Goal: Transaction & Acquisition: Book appointment/travel/reservation

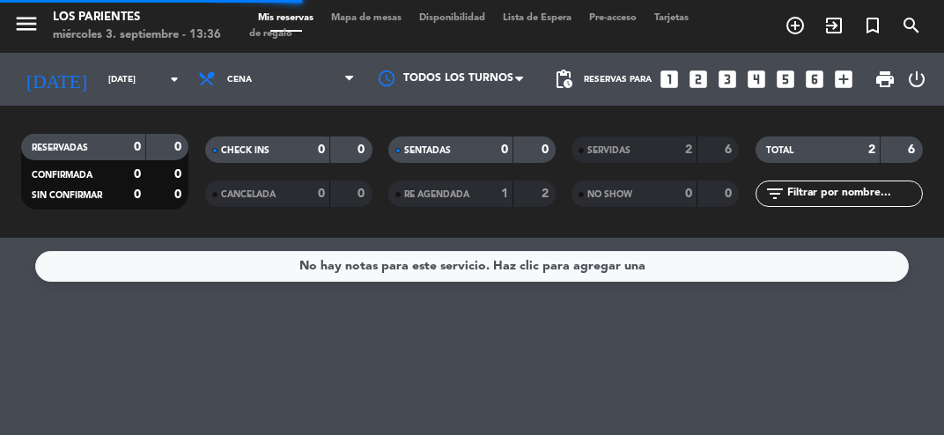
click at [765, 78] on icon "looks_4" at bounding box center [756, 79] width 23 height 23
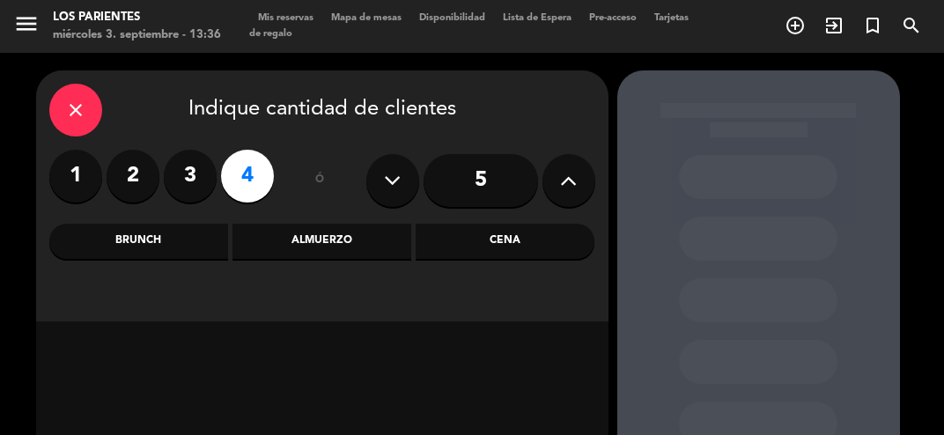
click at [503, 243] on div "Cena" at bounding box center [505, 241] width 179 height 35
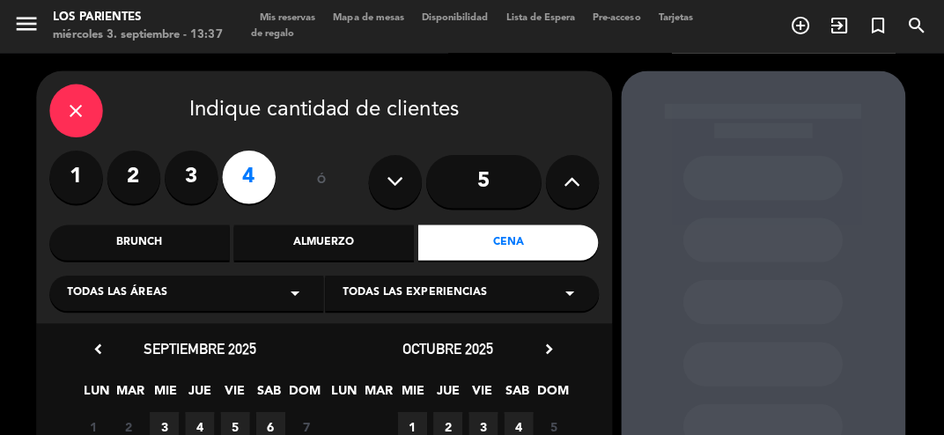
click at [164, 417] on span "3" at bounding box center [163, 424] width 29 height 29
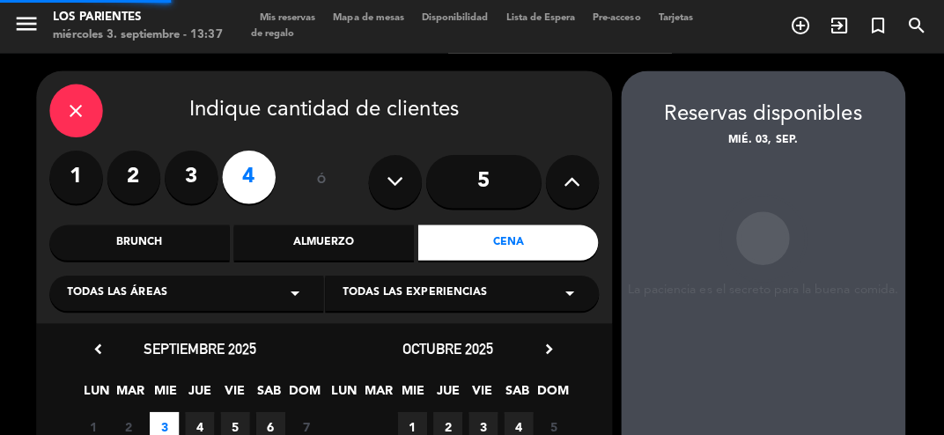
scroll to position [70, 0]
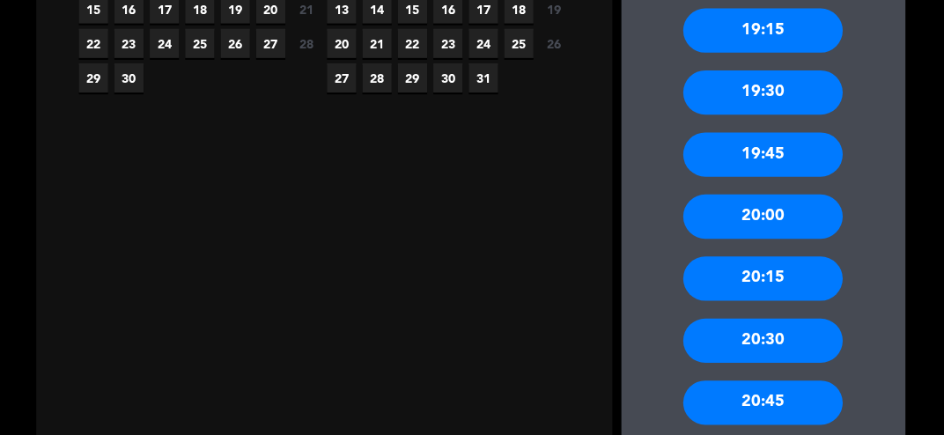
click at [792, 341] on div "20:30" at bounding box center [758, 338] width 159 height 44
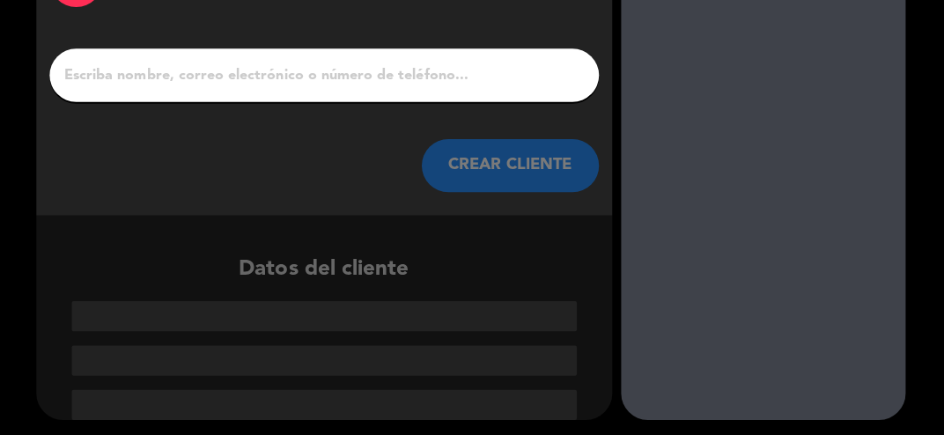
scroll to position [49, 0]
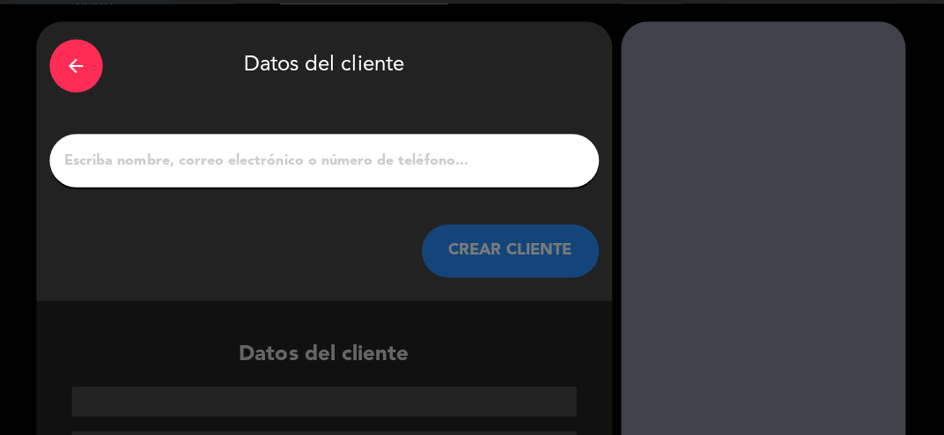
click at [463, 162] on input "1" at bounding box center [323, 159] width 520 height 25
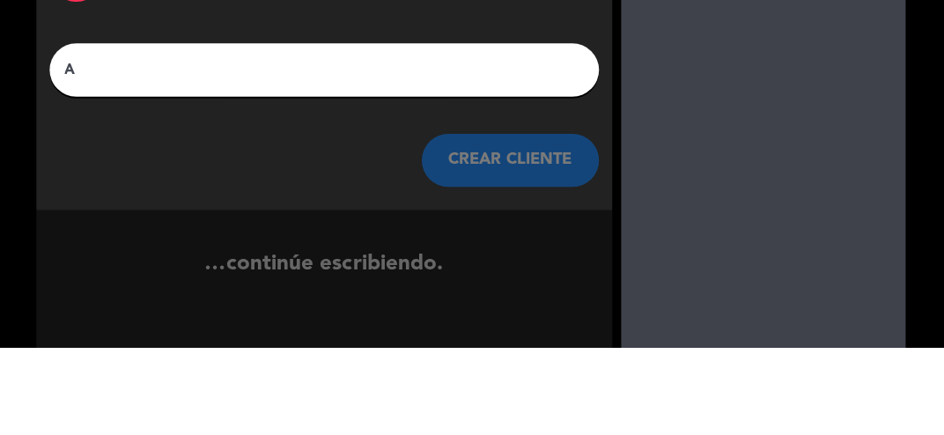
scroll to position [8, 0]
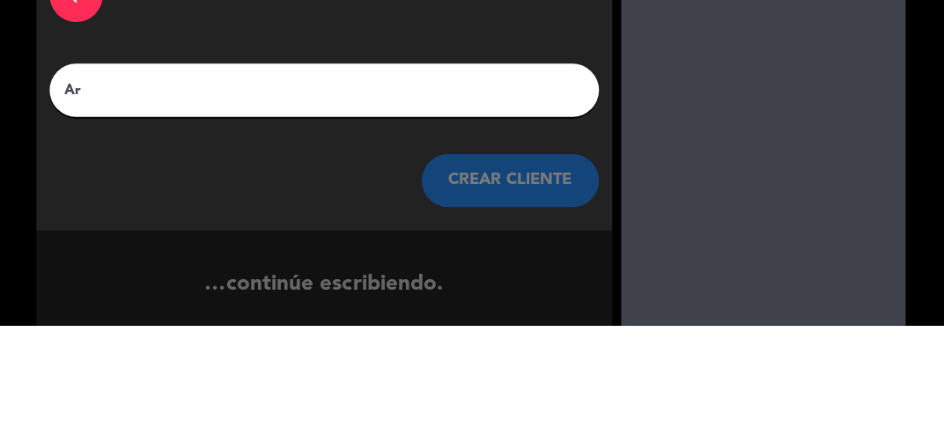
type input "A"
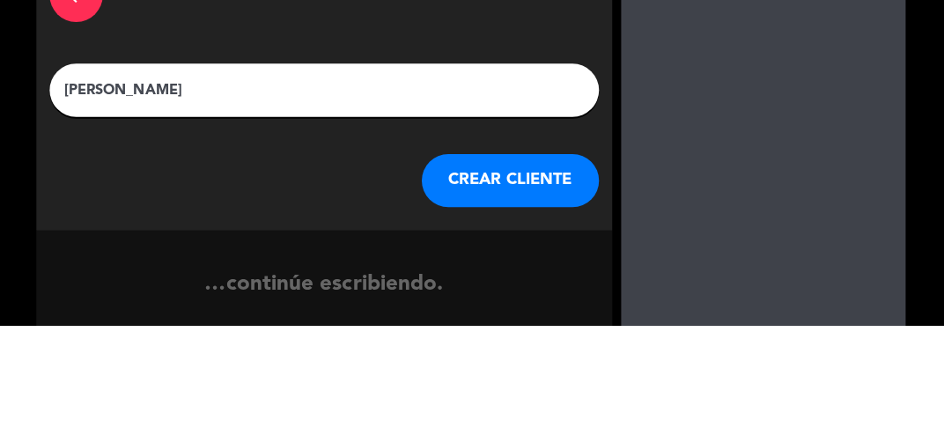
type input "[PERSON_NAME]"
click at [509, 150] on div "arrow_back Datos del cliente [PERSON_NAME] CREAR CLIENTE" at bounding box center [322, 202] width 573 height 278
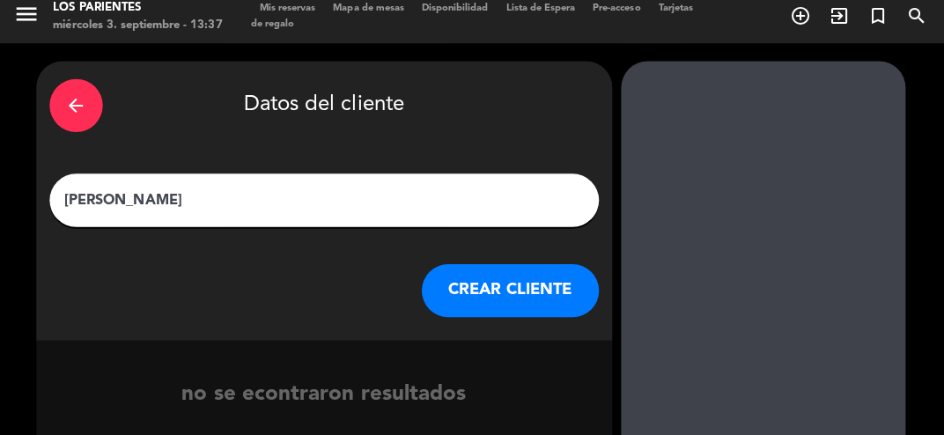
click at [532, 283] on button "CREAR CLIENTE" at bounding box center [507, 290] width 176 height 53
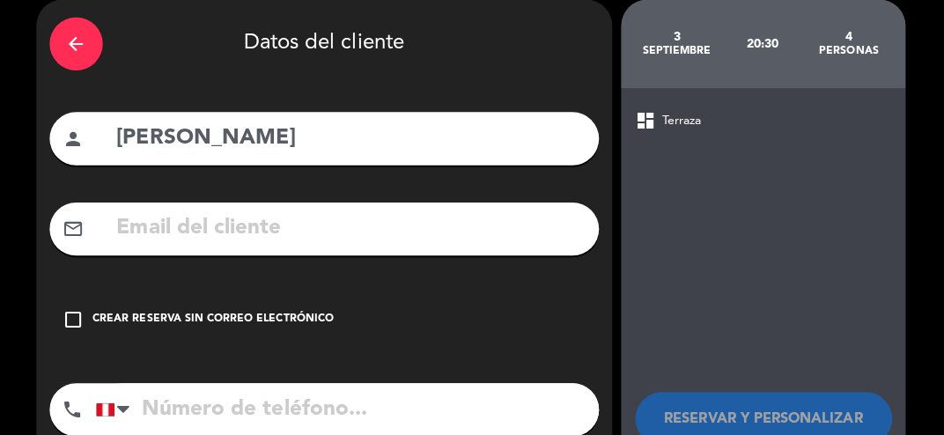
scroll to position [91, 0]
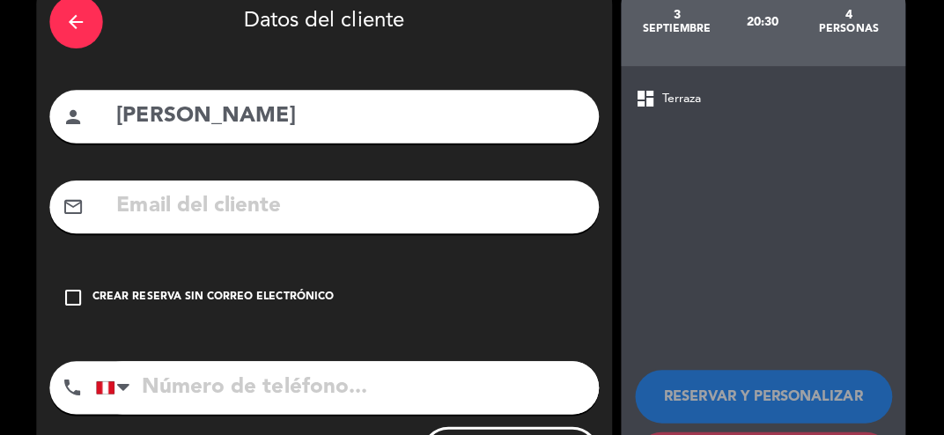
click at [278, 305] on div "Crear reserva sin correo electrónico" at bounding box center [213, 298] width 240 height 18
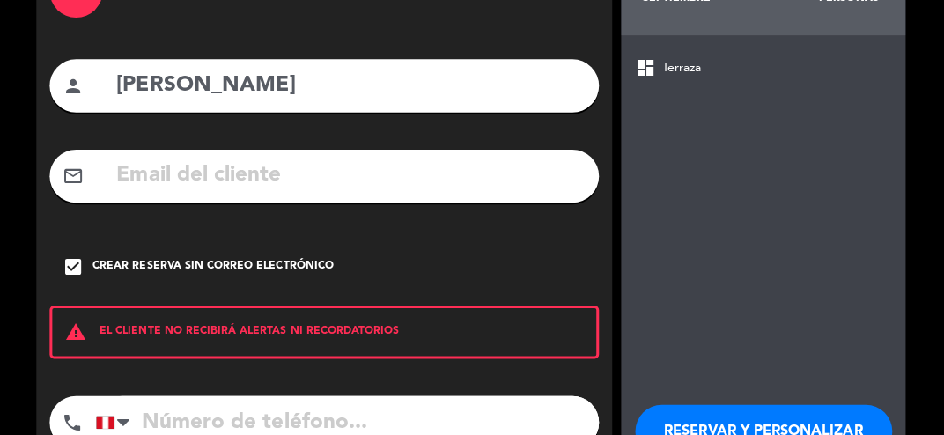
scroll to position [159, 0]
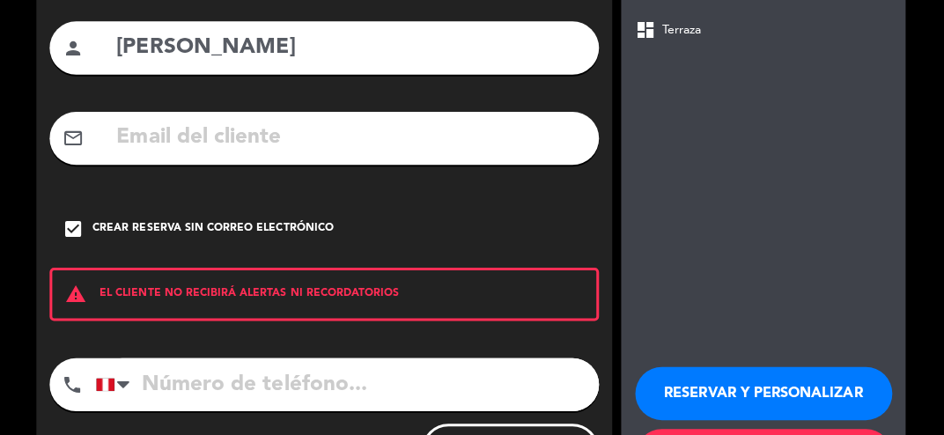
click at [795, 399] on button "RESERVAR Y PERSONALIZAR" at bounding box center [759, 393] width 255 height 53
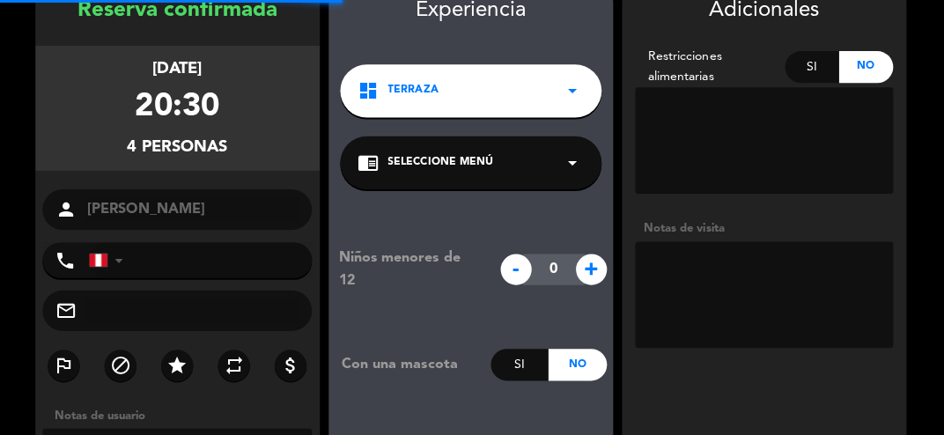
scroll to position [70, 0]
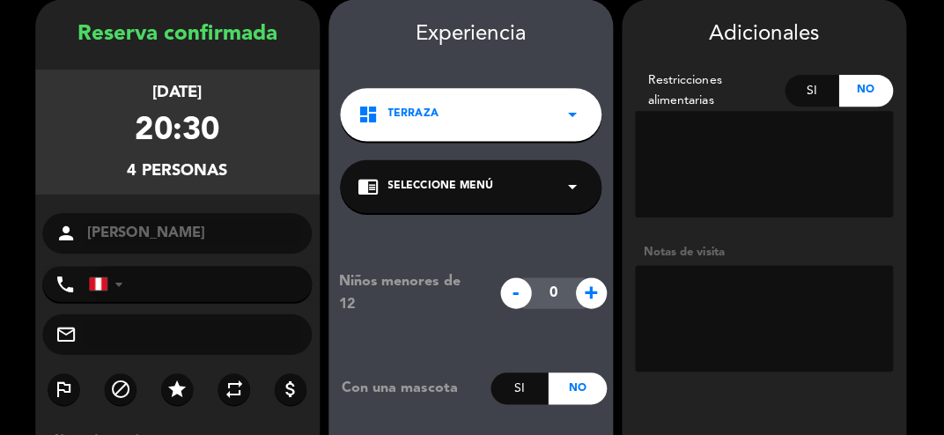
click at [741, 313] on textarea at bounding box center [760, 317] width 256 height 106
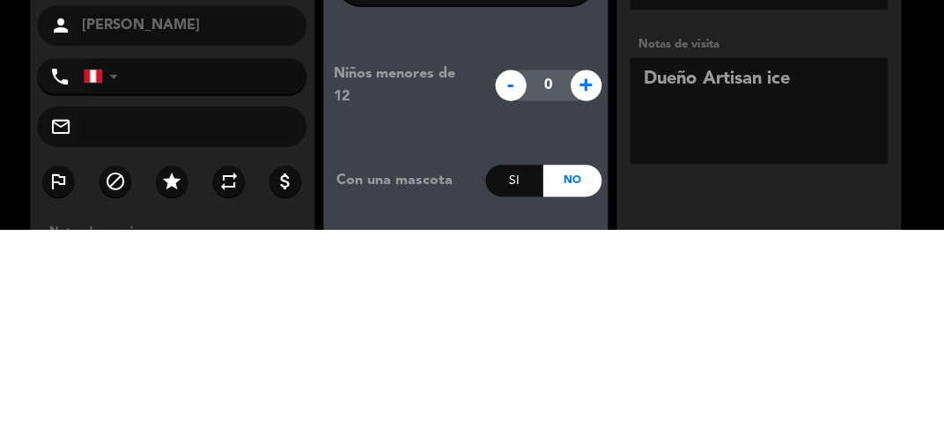
click at [885, 268] on textarea at bounding box center [760, 317] width 256 height 106
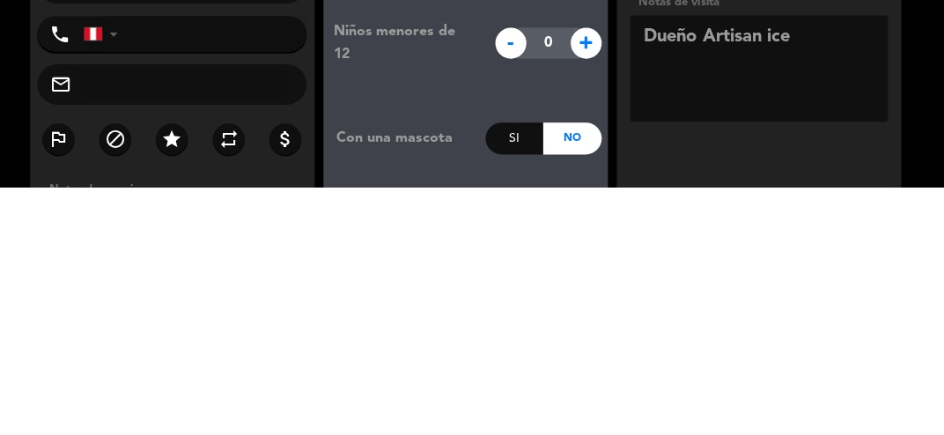
type textarea "Dueño Artisan ice"
click at [920, 333] on booking-confirmed "Reserva confirmada [DATE] 20:30 4 personas person [PERSON_NAME] phone [GEOGRAPH…" at bounding box center [472, 308] width 909 height 617
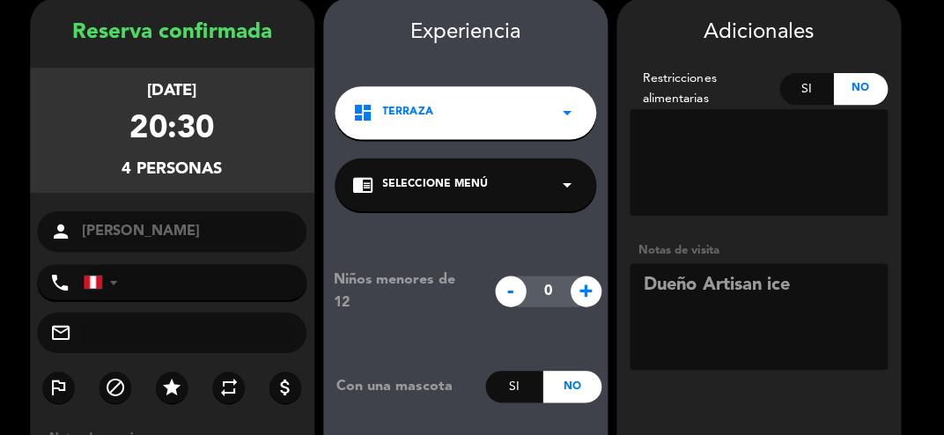
scroll to position [187, 0]
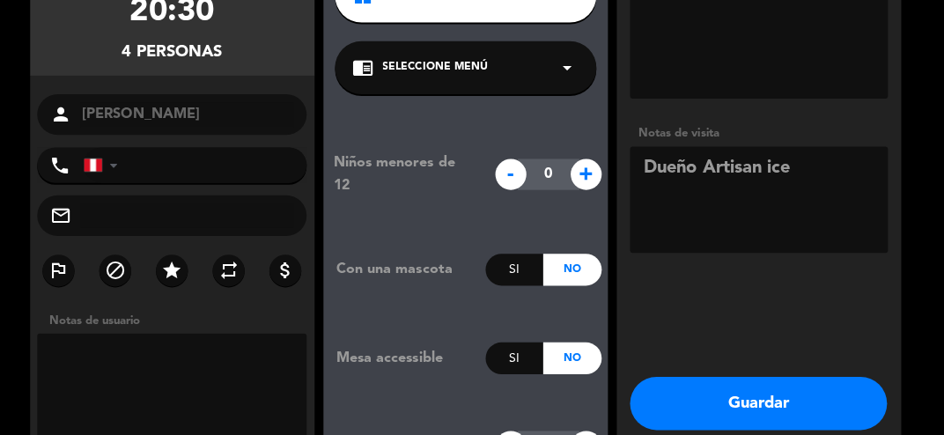
click at [810, 403] on button "Guardar" at bounding box center [759, 403] width 255 height 53
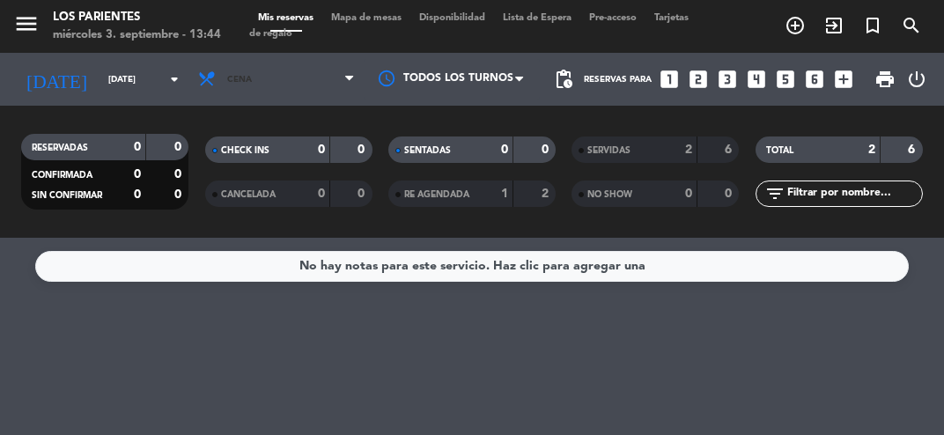
click at [359, 87] on span at bounding box center [354, 79] width 18 height 17
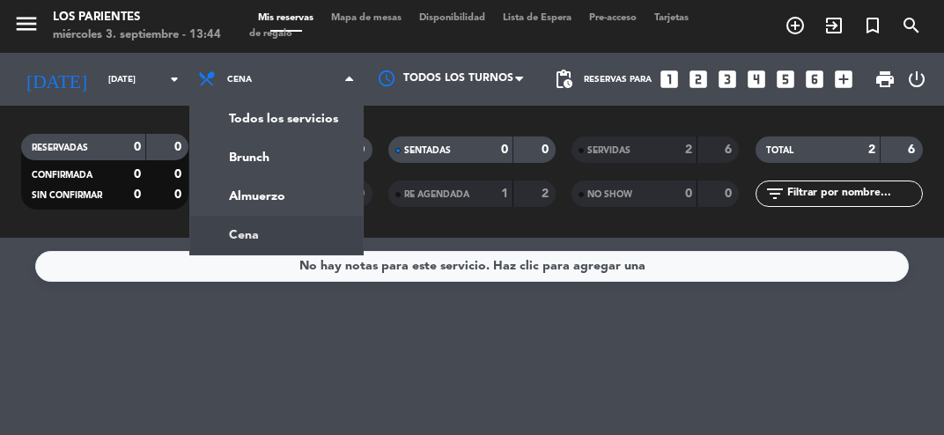
click at [175, 88] on icon "arrow_drop_down" at bounding box center [174, 79] width 21 height 21
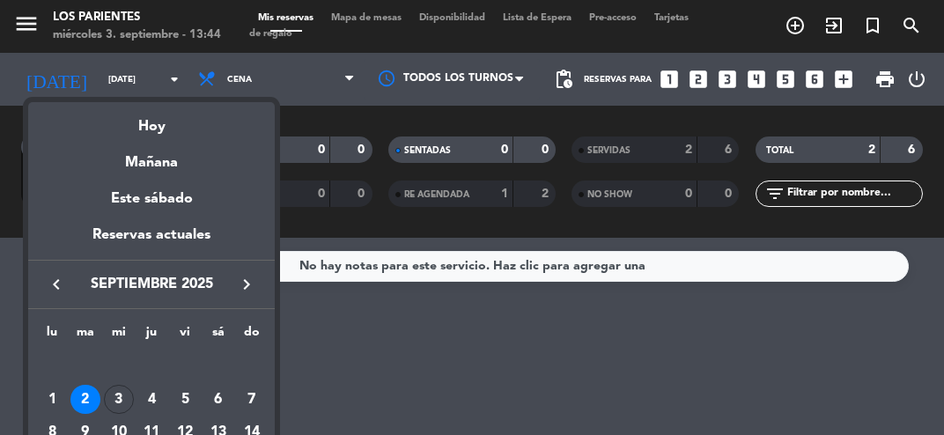
click at [212, 122] on div "Hoy" at bounding box center [151, 120] width 247 height 36
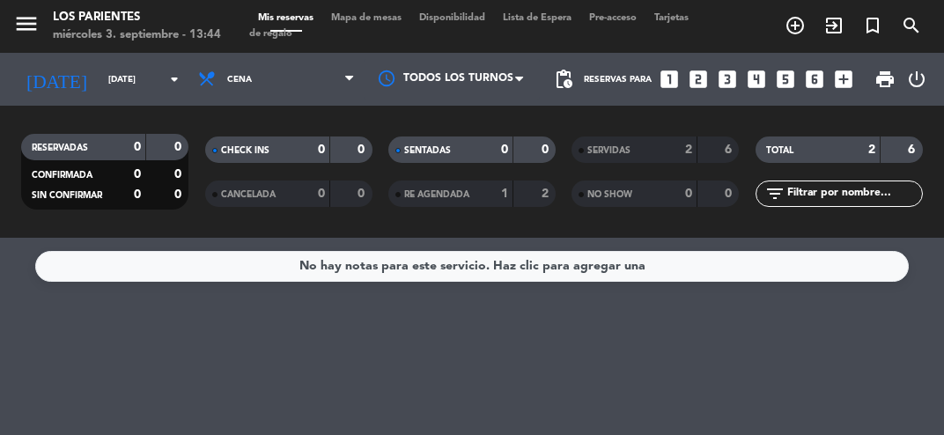
type input "[DATE]"
